Goal: Browse casually: Explore the website without a specific task or goal

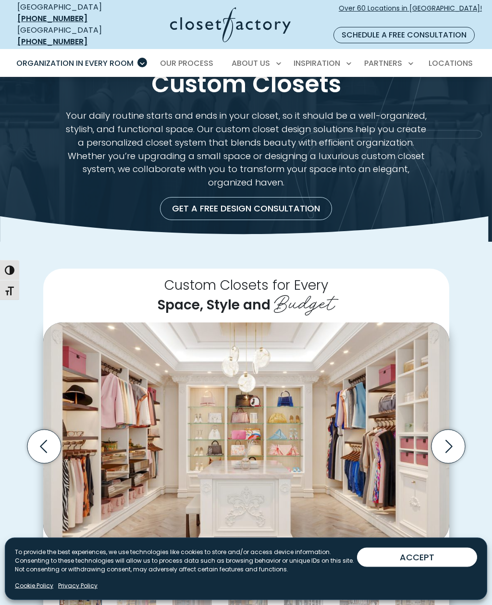
scroll to position [29, 0]
click at [451, 430] on icon "Next slide" at bounding box center [448, 447] width 34 height 34
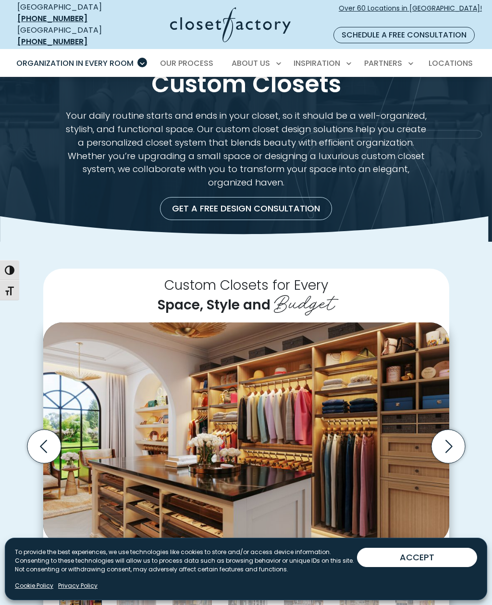
click at [445, 430] on icon "Next slide" at bounding box center [448, 447] width 34 height 34
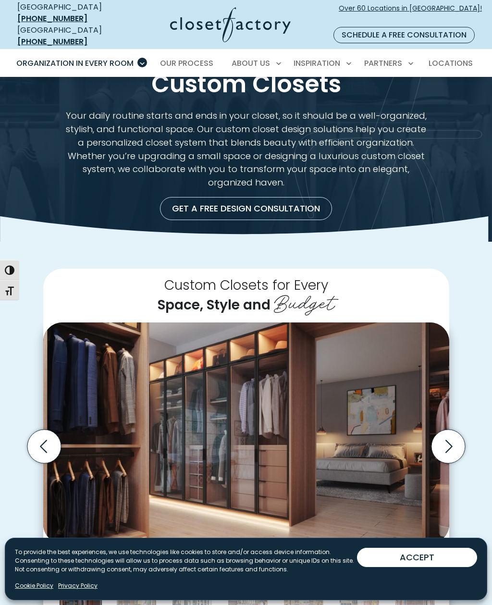
click at [448, 430] on icon "Next slide" at bounding box center [448, 447] width 34 height 34
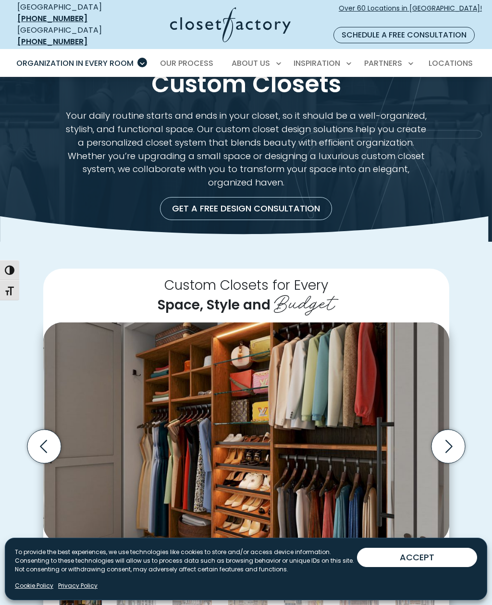
click at [439, 430] on icon "Next slide" at bounding box center [448, 447] width 34 height 34
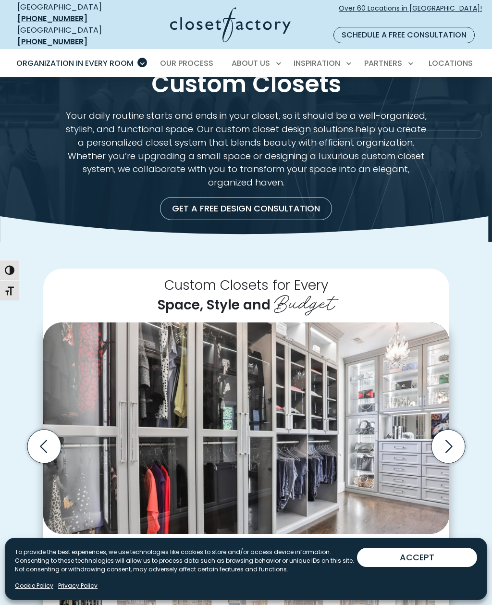
click at [445, 430] on icon "Next slide" at bounding box center [448, 447] width 34 height 34
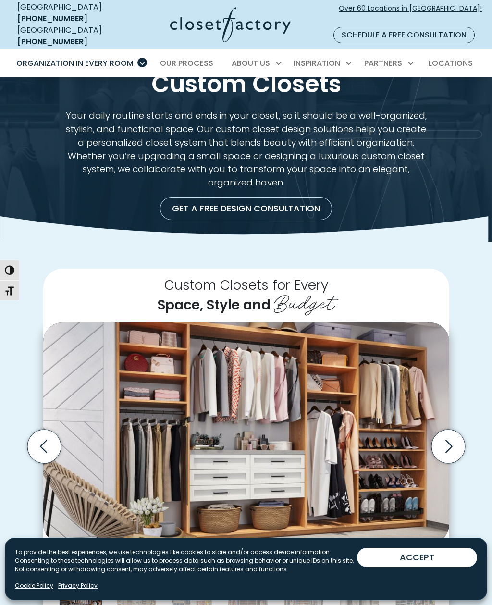
click at [442, 430] on icon "Next slide" at bounding box center [448, 447] width 34 height 34
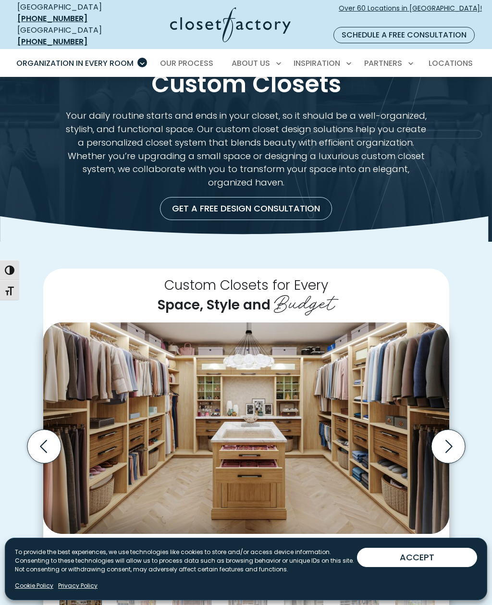
click at [445, 430] on icon "Next slide" at bounding box center [448, 447] width 34 height 34
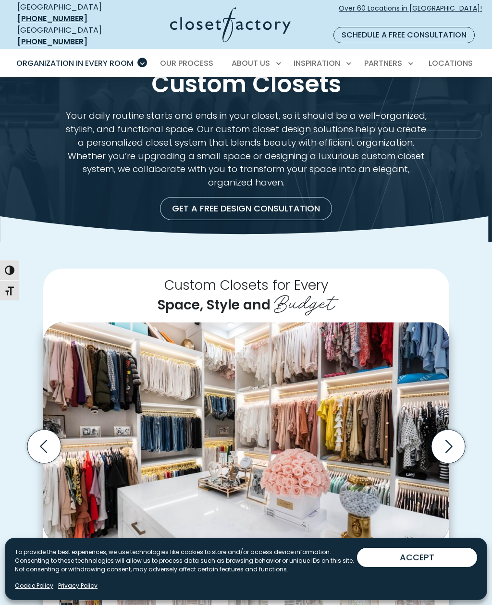
click at [443, 430] on icon "Next slide" at bounding box center [448, 447] width 34 height 34
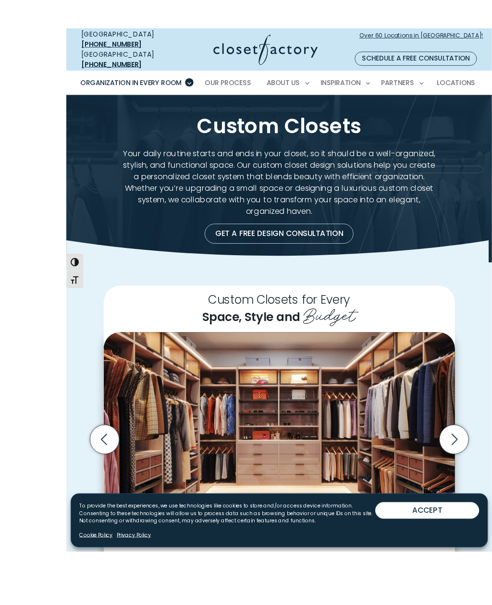
scroll to position [38, 0]
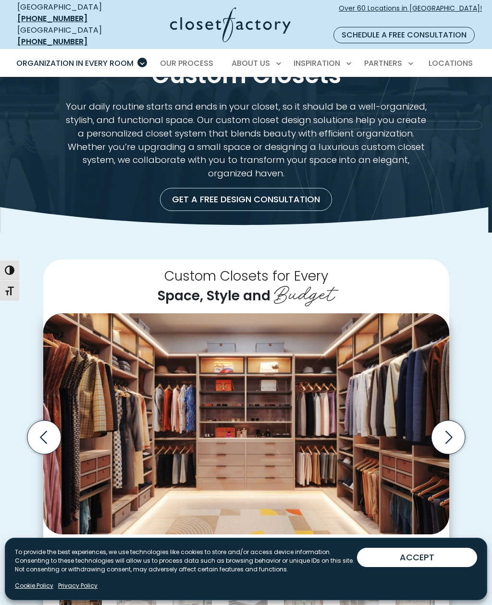
click at [447, 421] on icon "Next slide" at bounding box center [448, 438] width 34 height 34
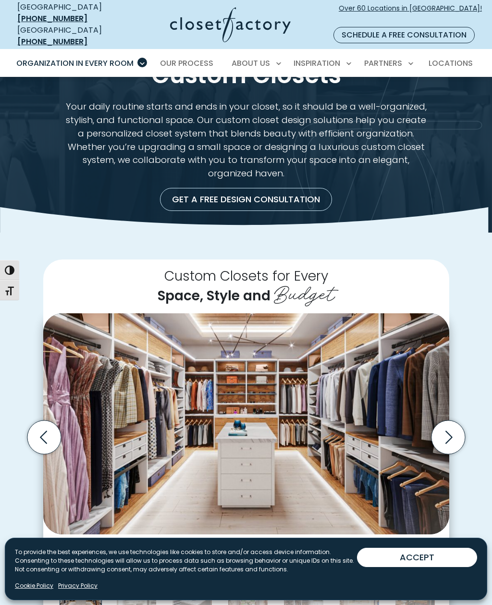
click at [454, 421] on icon "Next slide" at bounding box center [448, 438] width 34 height 34
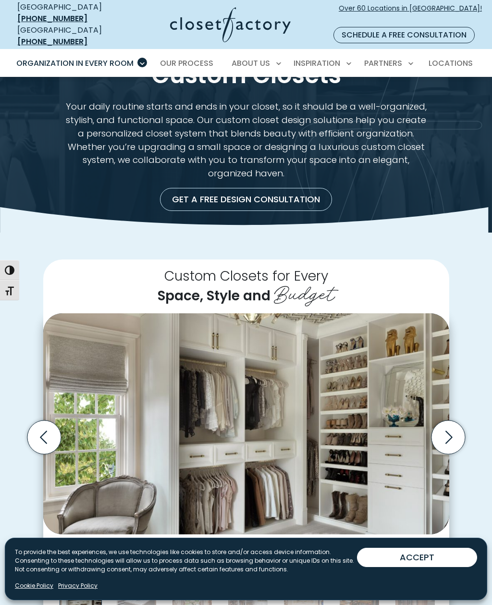
click at [452, 421] on icon "Next slide" at bounding box center [448, 438] width 34 height 34
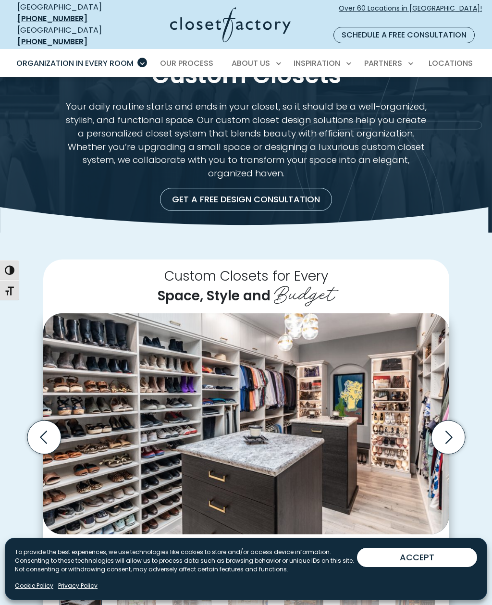
click at [451, 431] on icon "Next slide" at bounding box center [449, 437] width 7 height 13
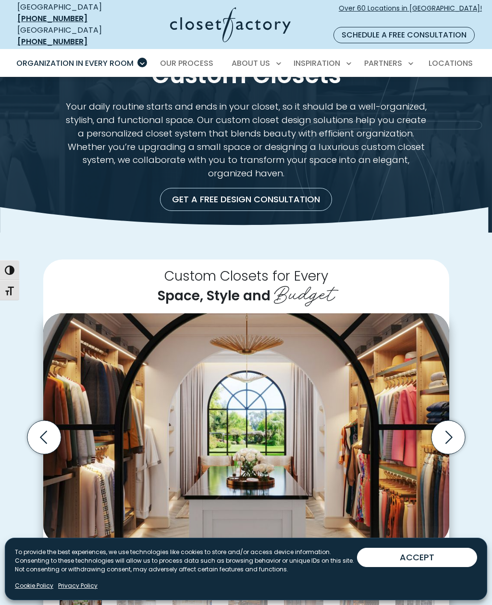
click at [453, 421] on icon "Next slide" at bounding box center [448, 438] width 34 height 34
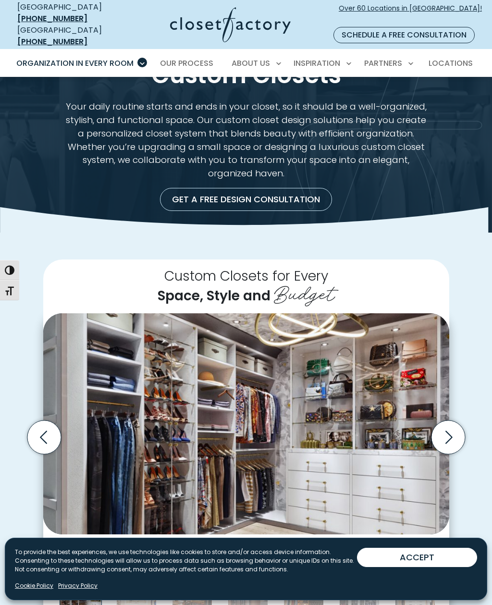
click at [450, 431] on icon "Next slide" at bounding box center [449, 437] width 7 height 13
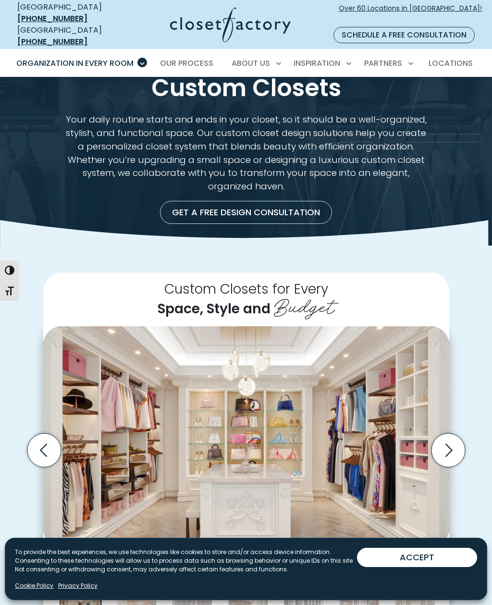
scroll to position [0, 0]
